Goal: Information Seeking & Learning: Learn about a topic

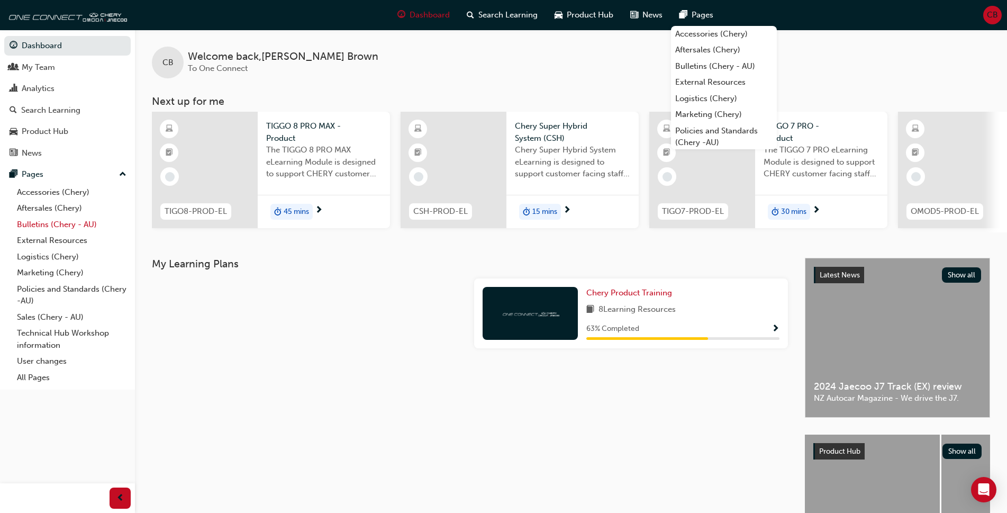
click at [72, 227] on link "Bulletins (Chery - AU)" at bounding box center [72, 225] width 118 height 16
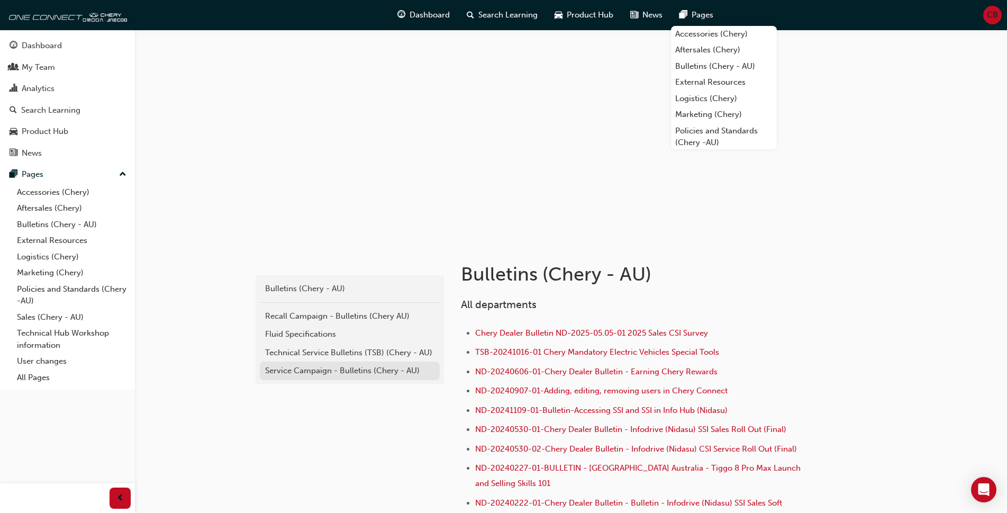
click at [311, 370] on div "Service Campaign - Bulletins (Chery - AU)" at bounding box center [349, 371] width 169 height 12
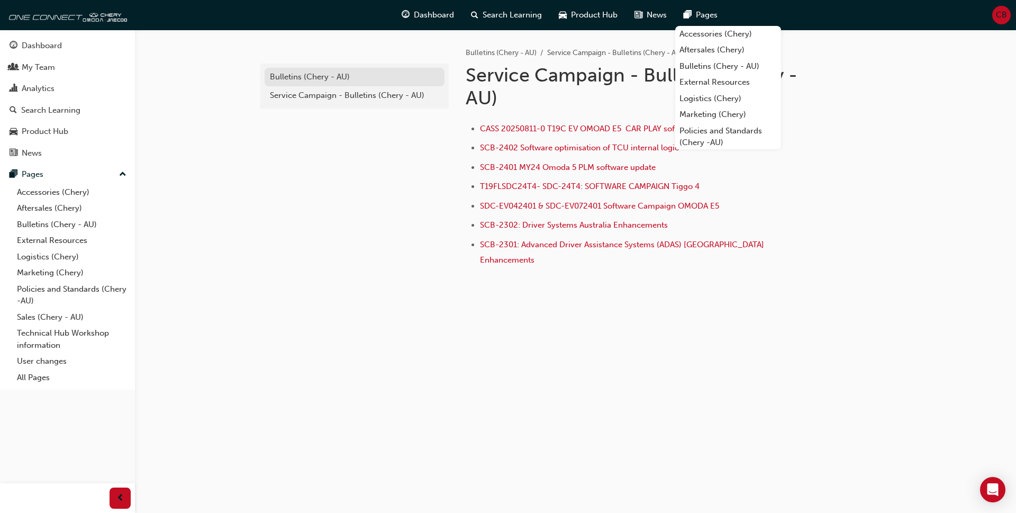
click at [306, 78] on div "Bulletins (Chery - AU)" at bounding box center [354, 77] width 169 height 12
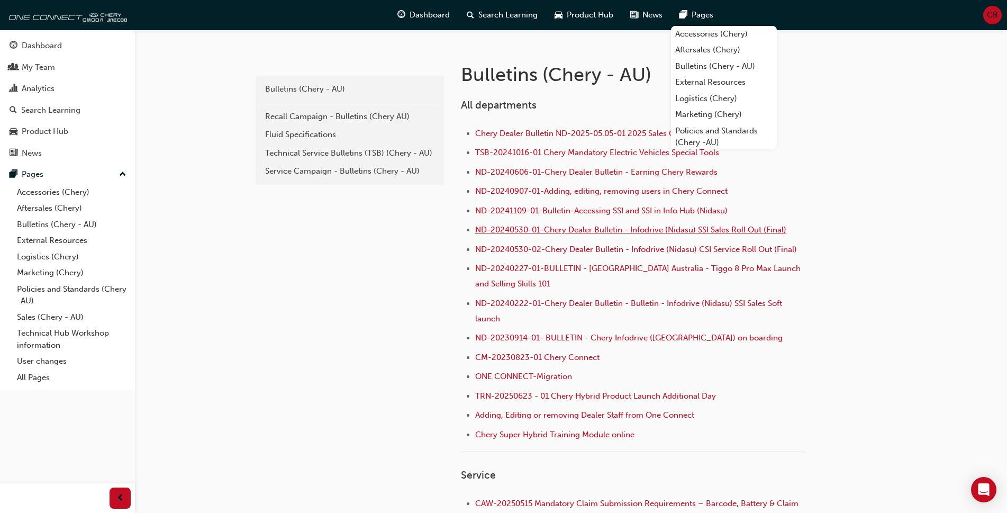
scroll to position [212, 0]
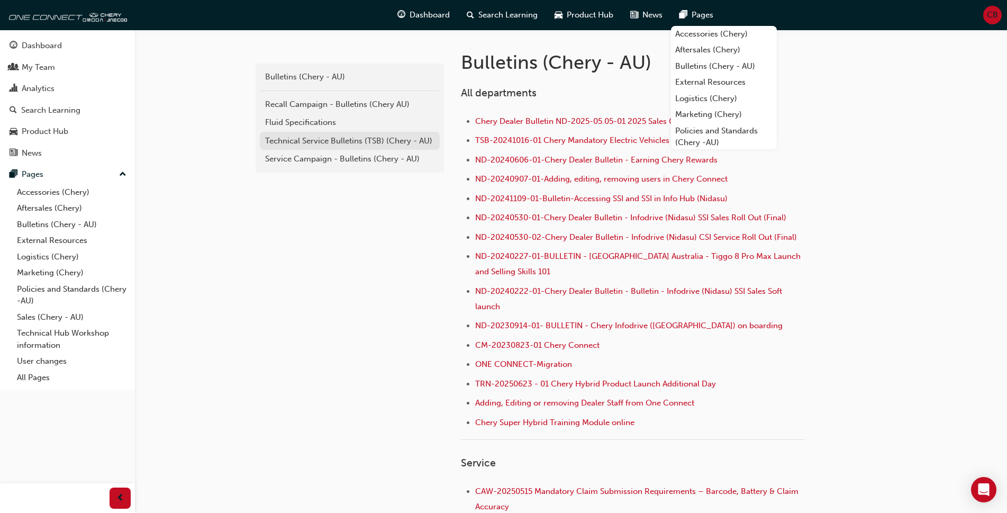
click at [349, 140] on div "Technical Service Bulletins (TSB) (Chery - AU)" at bounding box center [349, 141] width 169 height 12
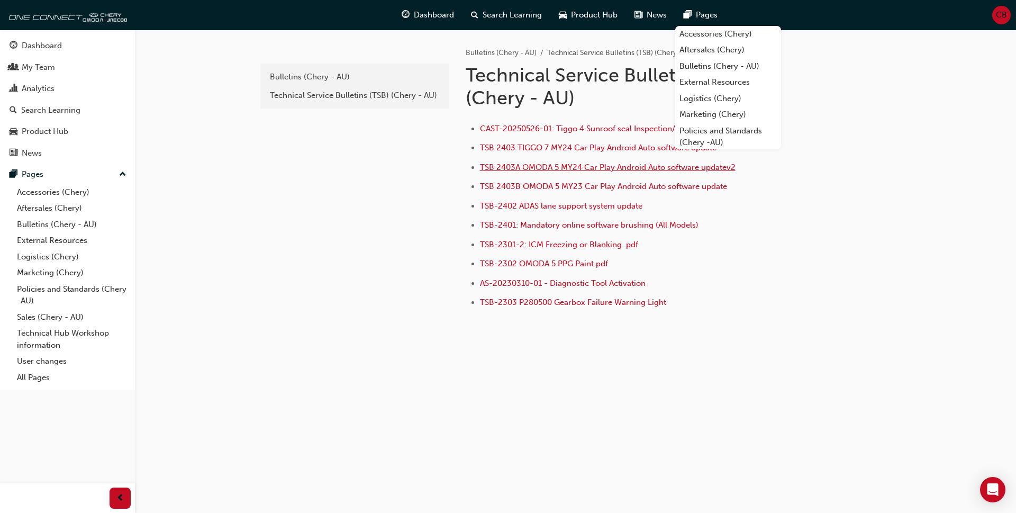
click at [582, 168] on span "TSB 2403A OMODA 5 MY24 Car Play Android Auto software updatev2" at bounding box center [608, 168] width 256 height 10
